Goal: Check status

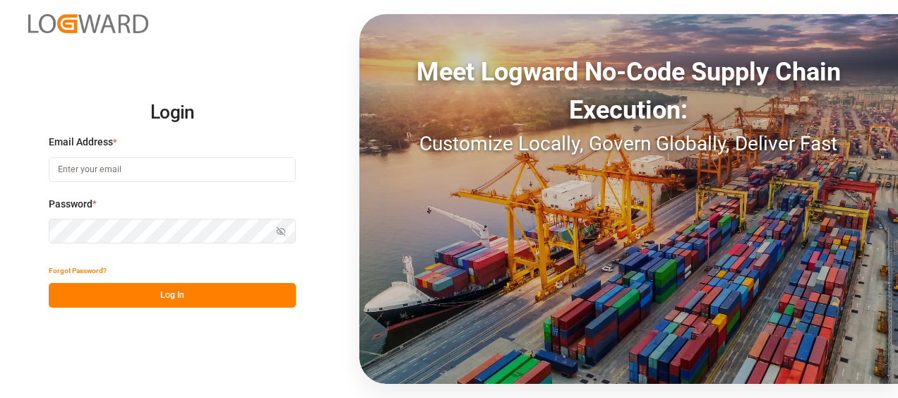
click at [180, 173] on input at bounding box center [172, 169] width 247 height 25
type input "[PERSON_NAME][EMAIL_ADDRESS][PERSON_NAME][DOMAIN_NAME]"
click at [285, 228] on icon "button" at bounding box center [281, 232] width 10 height 10
click at [246, 294] on button "Log In" at bounding box center [172, 295] width 247 height 25
click at [158, 292] on button "Log In" at bounding box center [172, 295] width 247 height 25
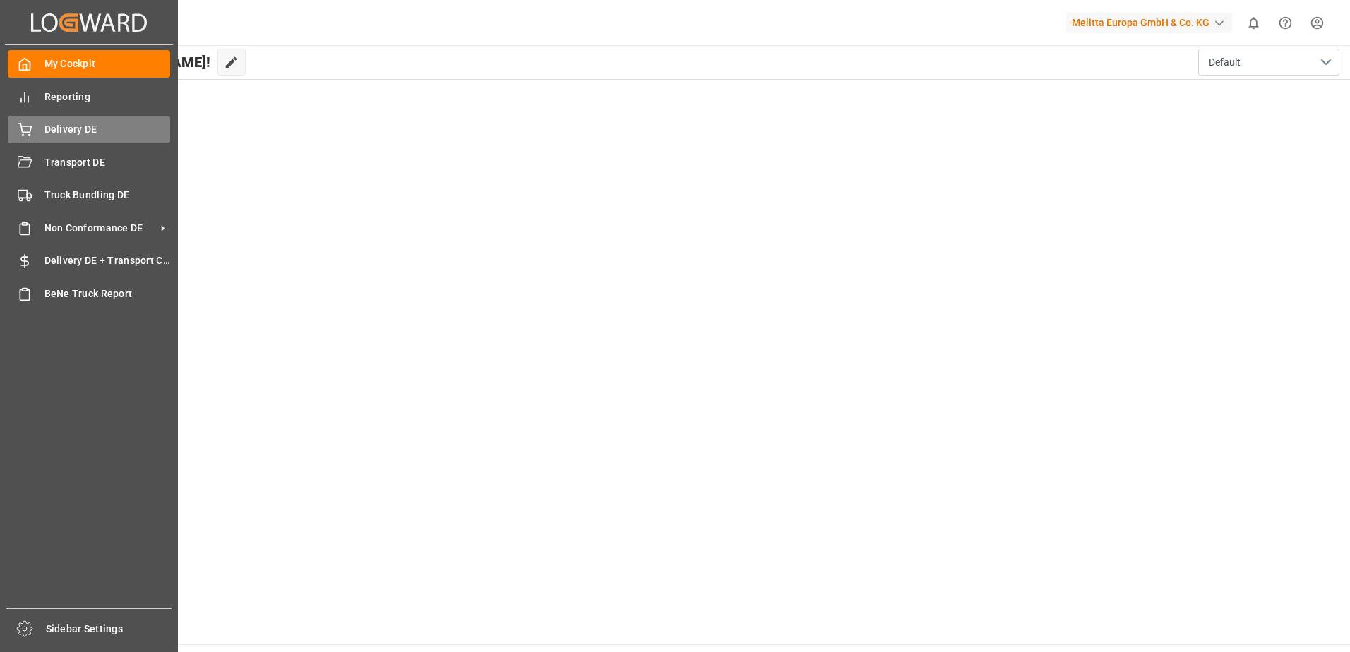
click at [40, 136] on div "Delivery DE Delivery DE" at bounding box center [89, 130] width 162 height 28
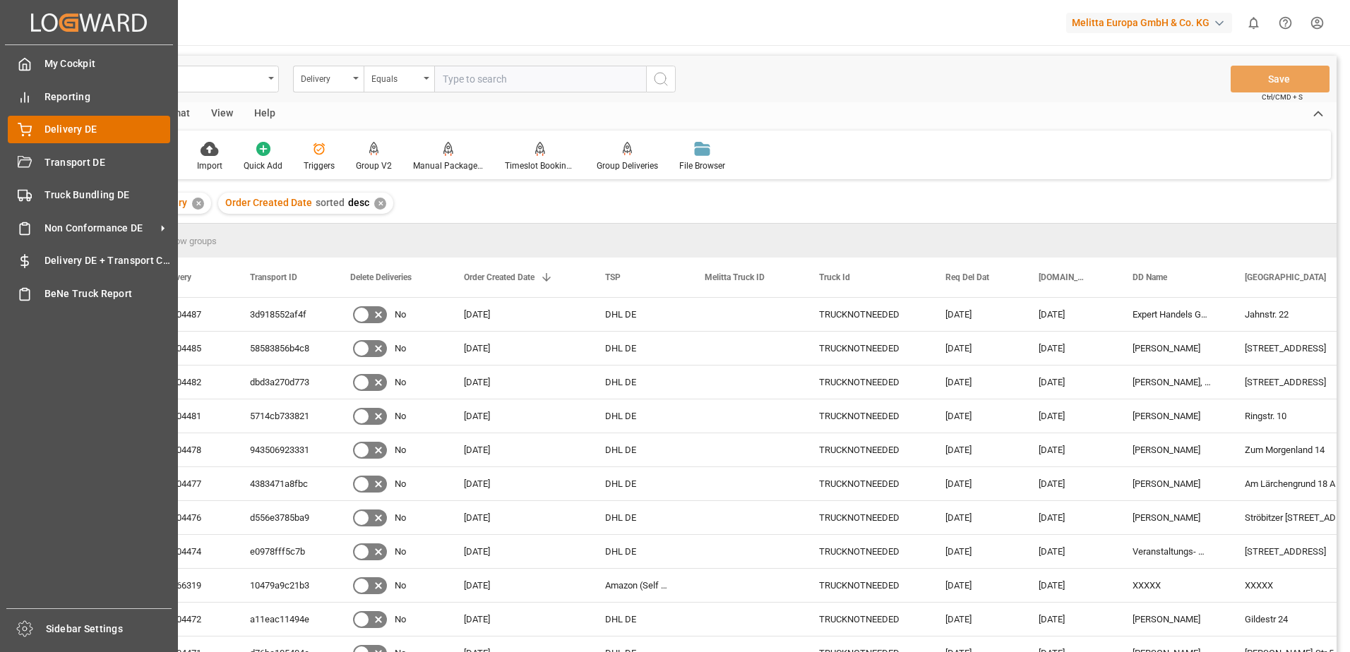
click at [58, 128] on span "Delivery DE" at bounding box center [107, 129] width 126 height 15
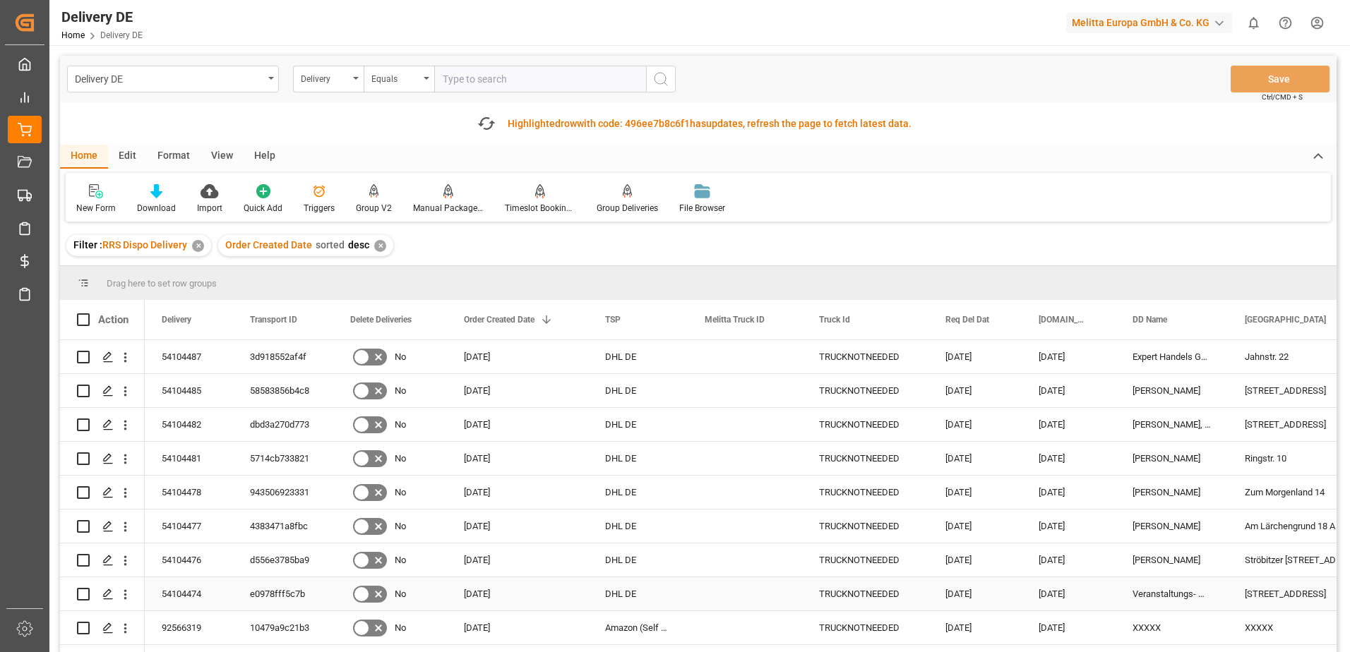
click at [293, 397] on div "10479a9c21b3" at bounding box center [283, 627] width 100 height 33
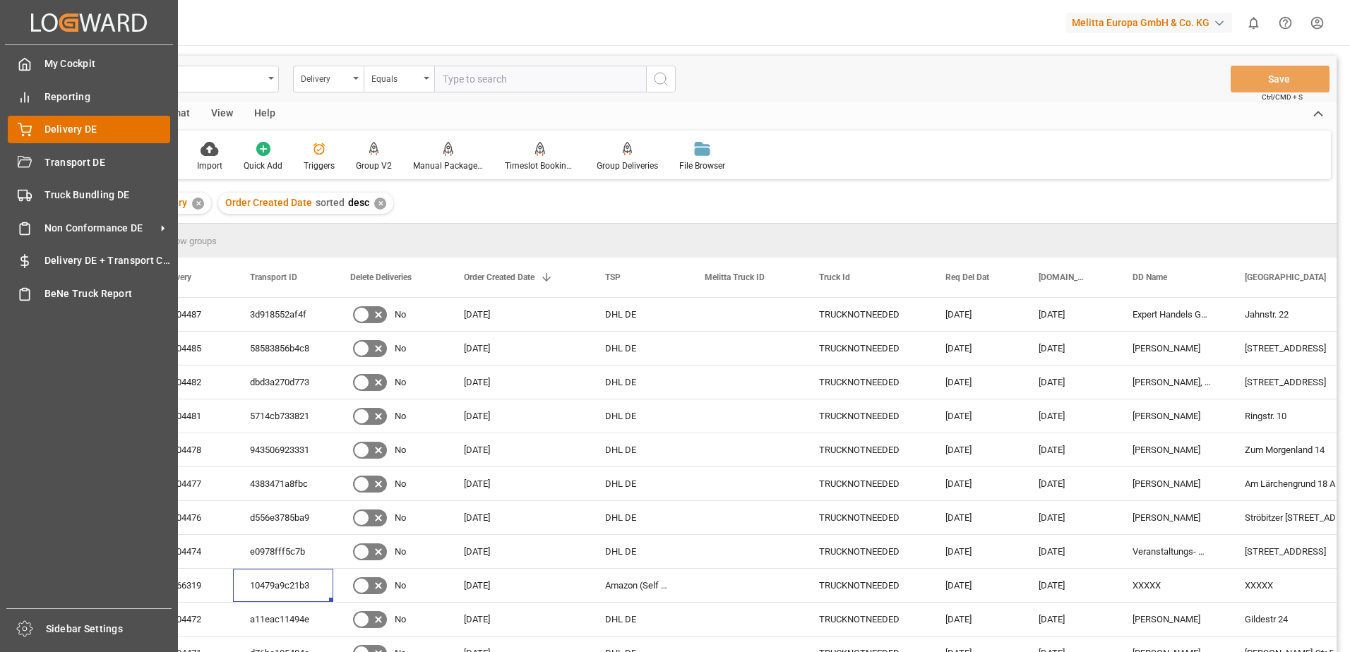
click at [26, 133] on icon at bounding box center [25, 130] width 14 height 14
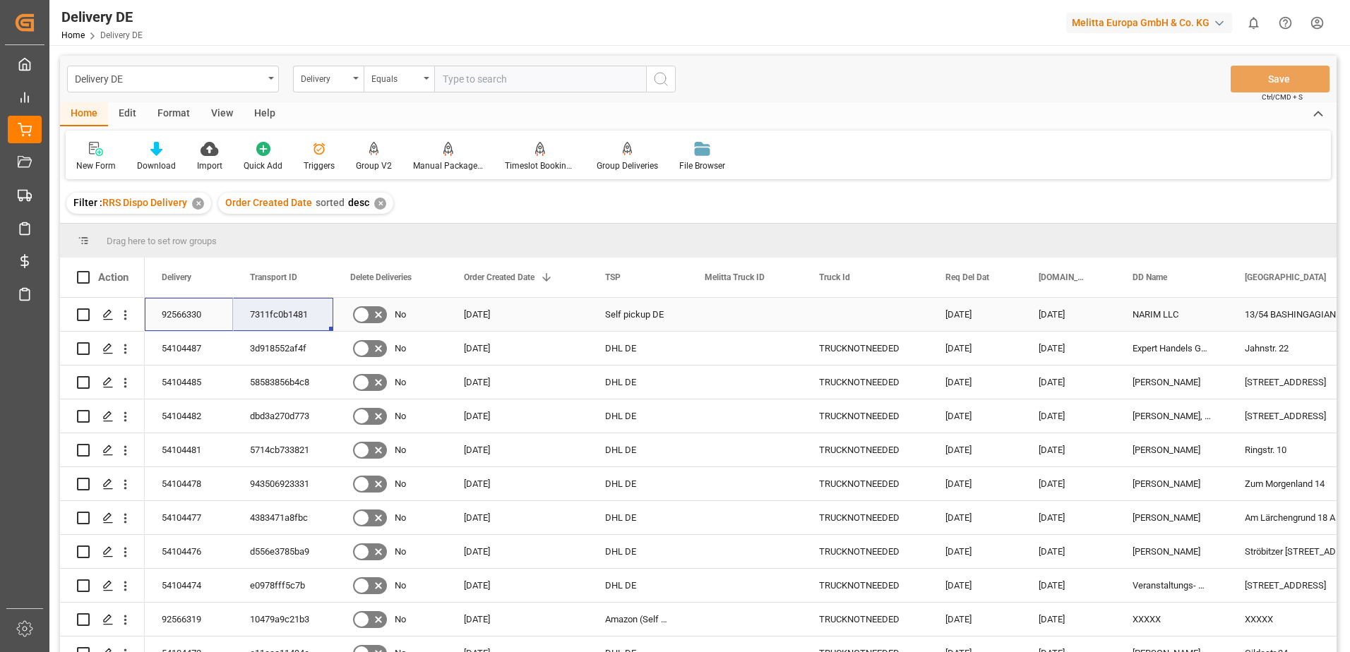
drag, startPoint x: 184, startPoint y: 317, endPoint x: 250, endPoint y: 318, distance: 65.7
click at [260, 321] on div "7311fc0b1481" at bounding box center [283, 314] width 100 height 33
click at [897, 26] on html "Created by potrace 1.15, written by [PERSON_NAME] [DATE]-[DATE] Created by potr…" at bounding box center [675, 326] width 1350 height 652
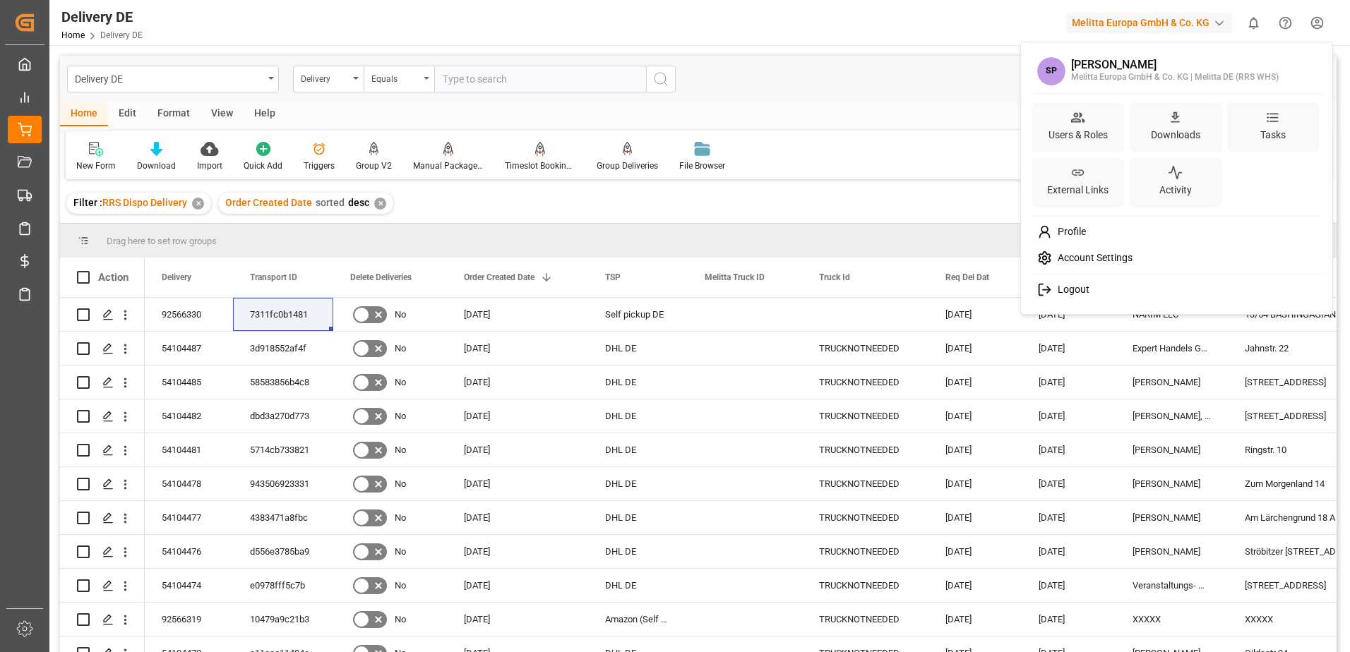
click at [897, 292] on span "Logout" at bounding box center [1070, 290] width 37 height 13
